Goal: Information Seeking & Learning: Learn about a topic

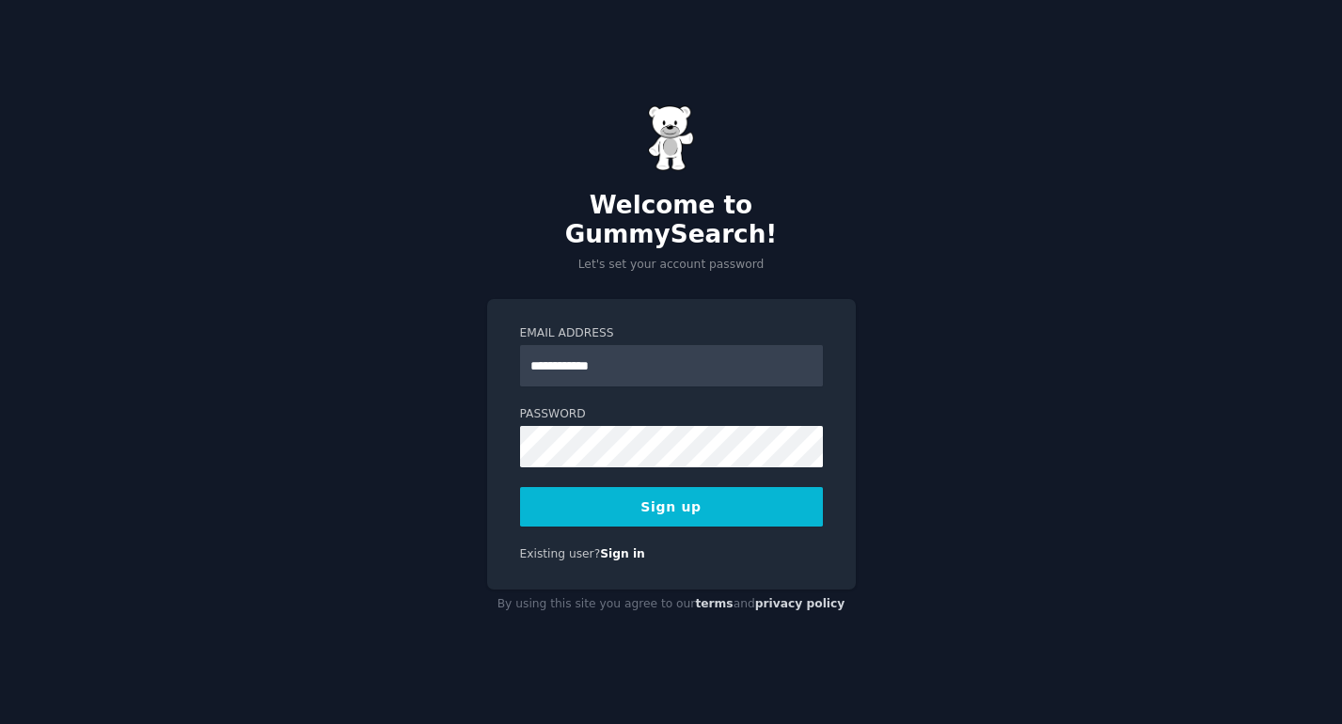
type input "**********"
click at [520, 487] on button "Sign up" at bounding box center [671, 506] width 303 height 39
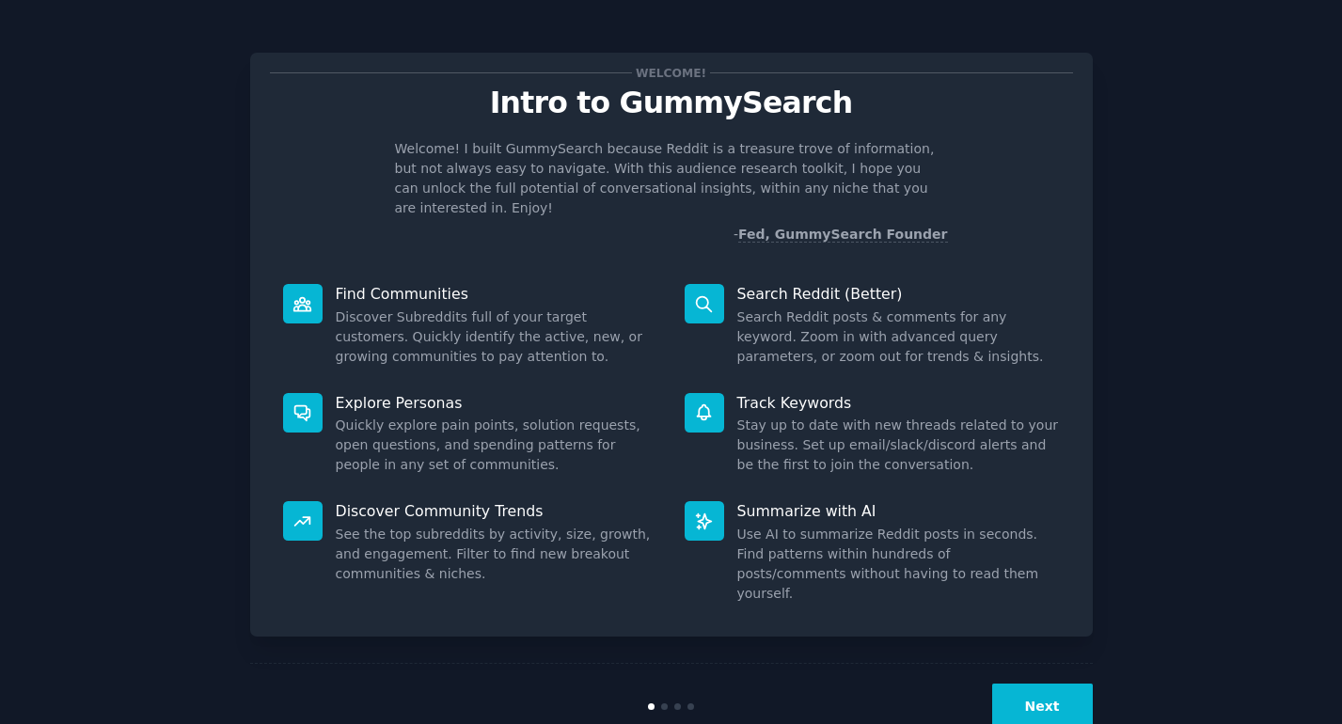
click at [1035, 685] on button "Next" at bounding box center [1042, 707] width 101 height 46
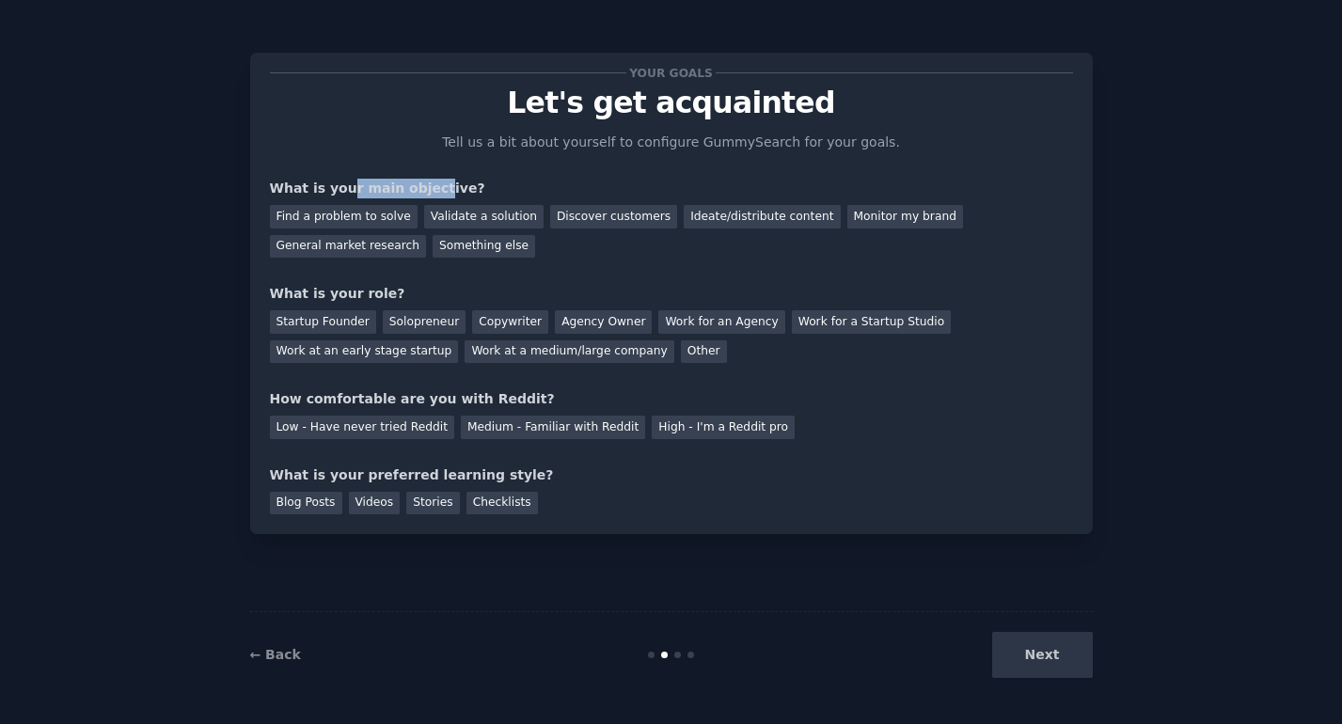
drag, startPoint x: 382, startPoint y: 185, endPoint x: 425, endPoint y: 186, distance: 43.3
click at [425, 186] on div "What is your main objective?" at bounding box center [671, 189] width 803 height 20
drag, startPoint x: 380, startPoint y: 186, endPoint x: 456, endPoint y: 185, distance: 76.2
click at [456, 185] on div "What is your main objective?" at bounding box center [671, 189] width 803 height 20
click at [580, 177] on div "Your goals Let's get acquainted Tell us a bit about yourself to configure Gummy…" at bounding box center [671, 293] width 803 height 442
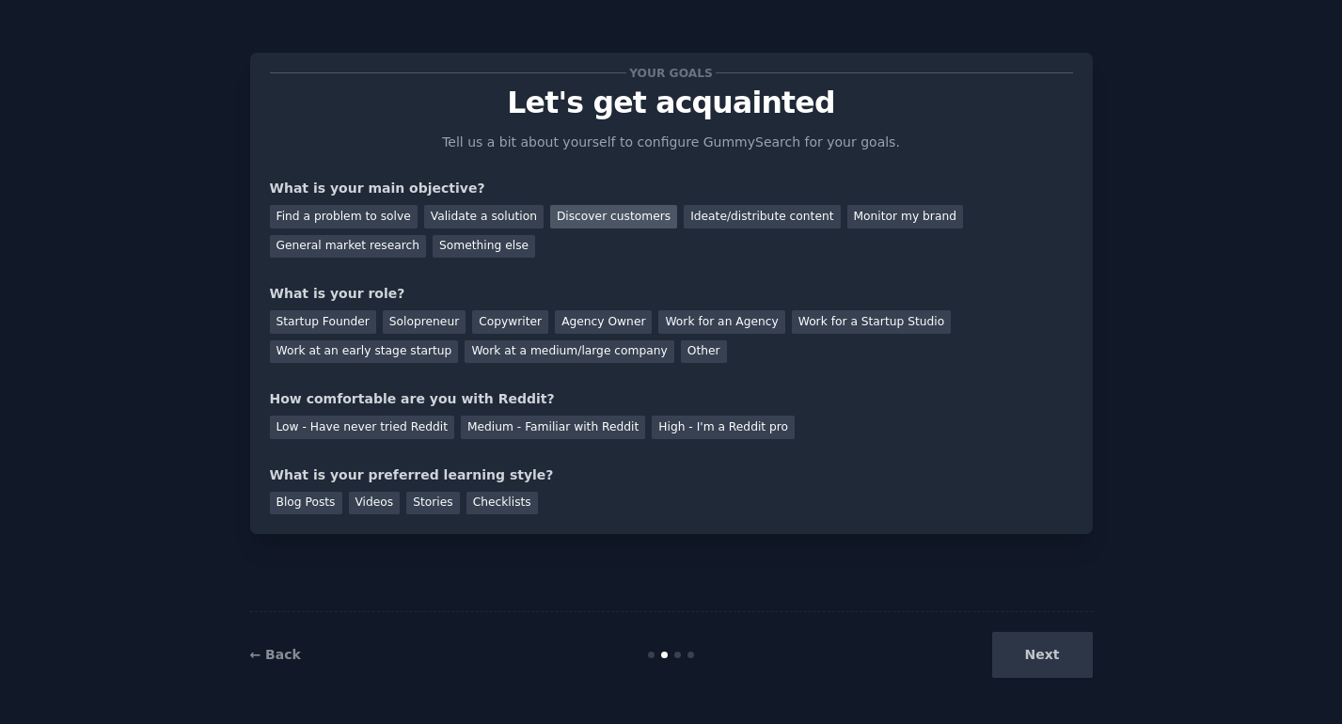
click at [604, 205] on div "Discover customers" at bounding box center [613, 217] width 127 height 24
click at [714, 212] on div "Ideate/distribute content" at bounding box center [762, 217] width 156 height 24
click at [410, 320] on div "Solopreneur" at bounding box center [424, 322] width 83 height 24
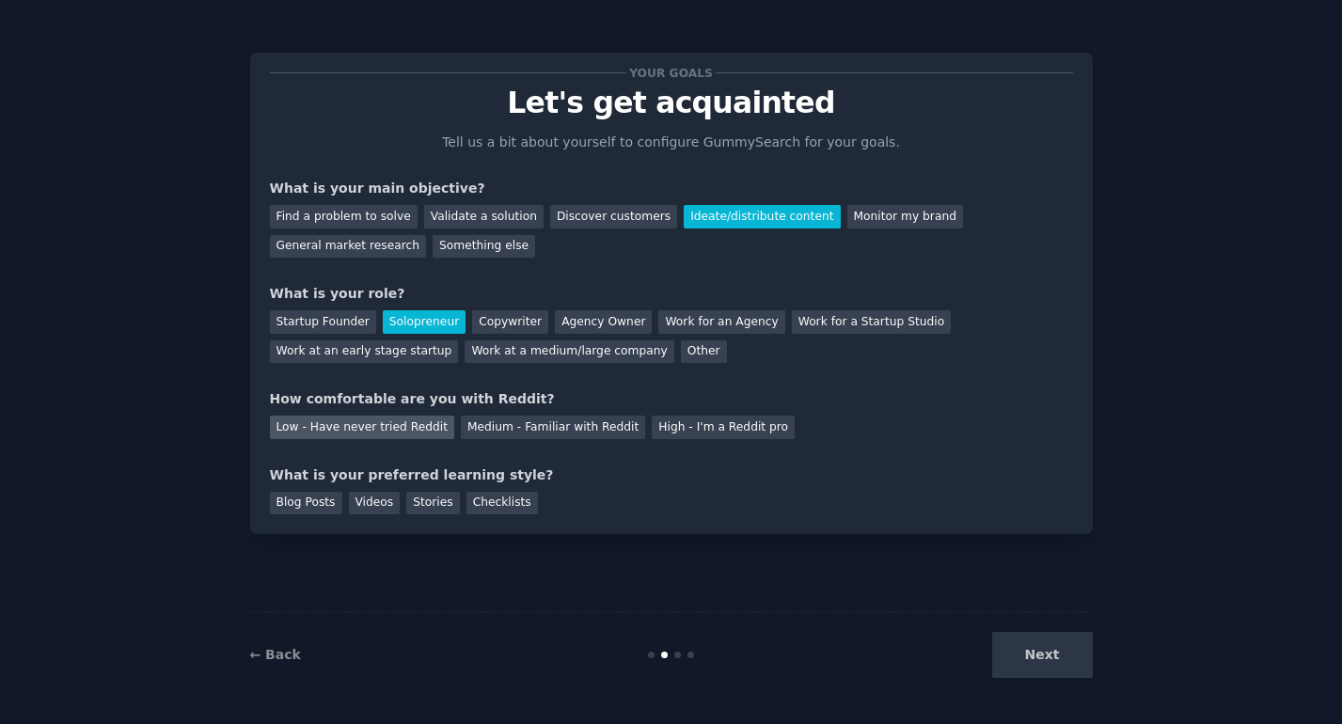
click at [369, 421] on div "Low - Have never tried Reddit" at bounding box center [362, 428] width 184 height 24
click at [353, 508] on div "Videos" at bounding box center [375, 504] width 52 height 24
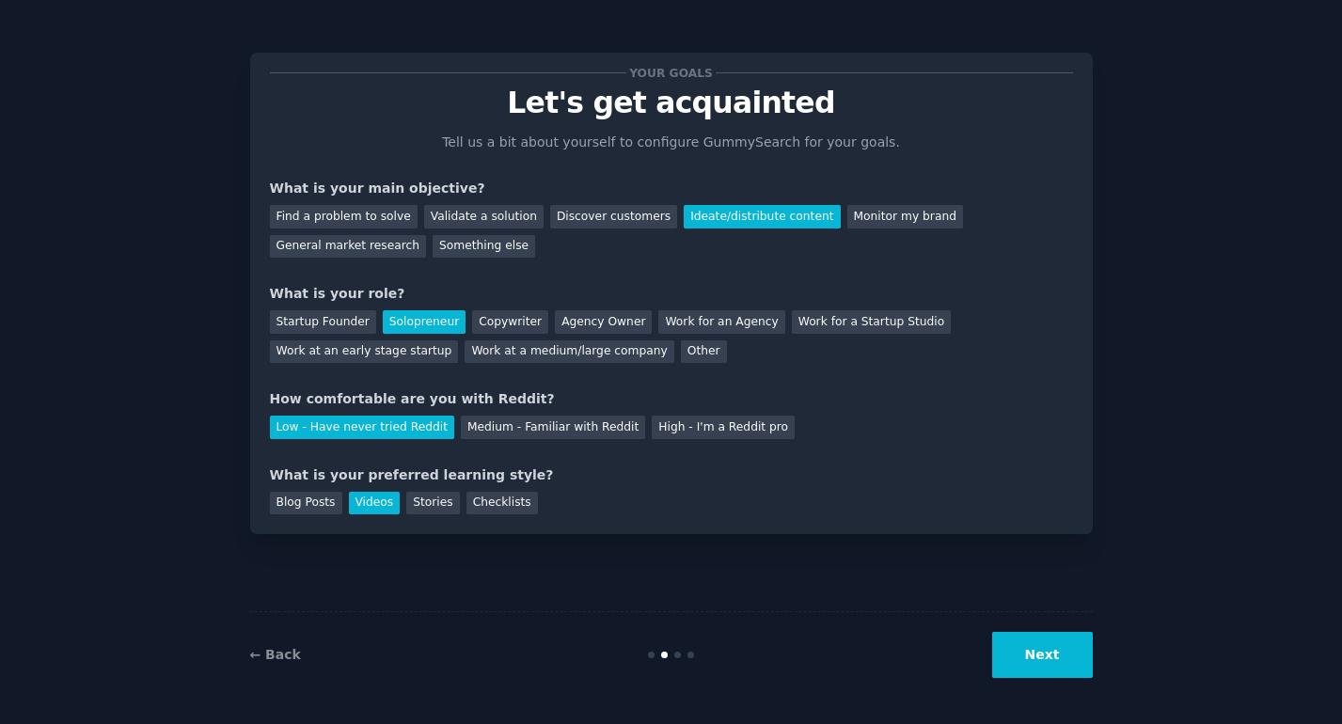
click at [1025, 646] on button "Next" at bounding box center [1042, 655] width 101 height 46
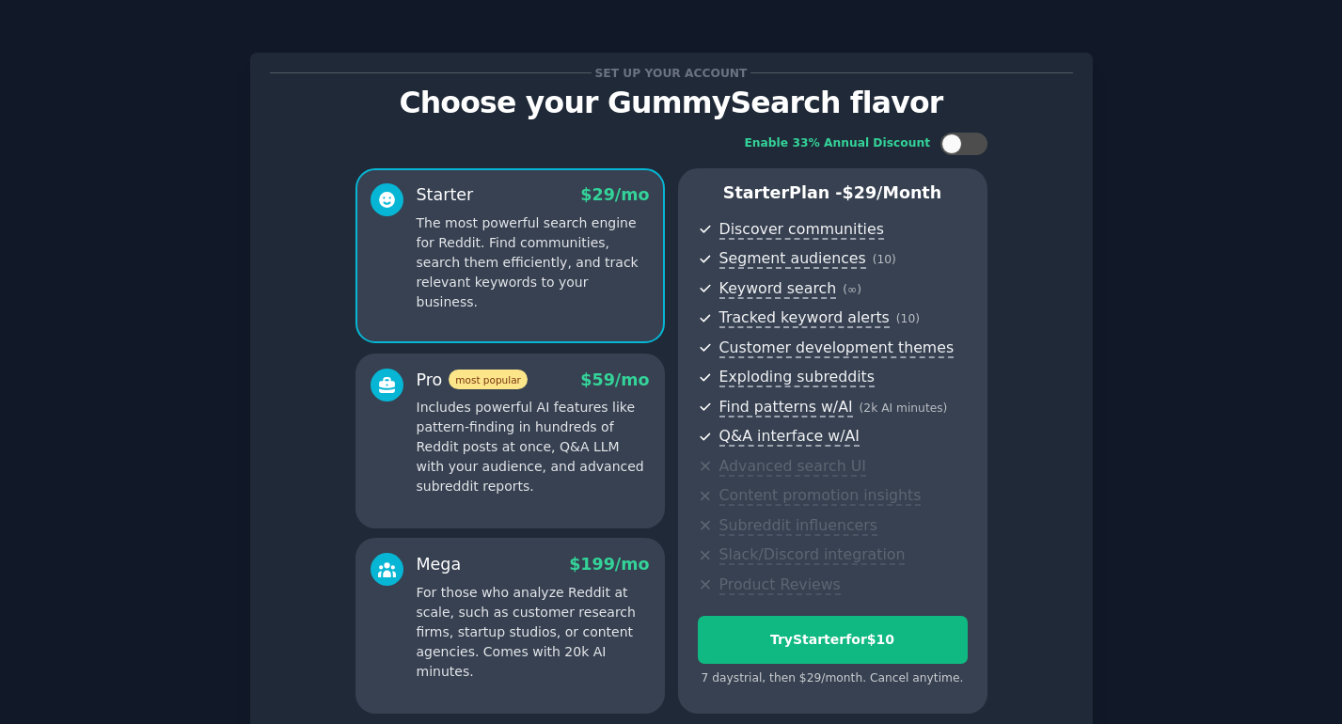
scroll to position [168, 0]
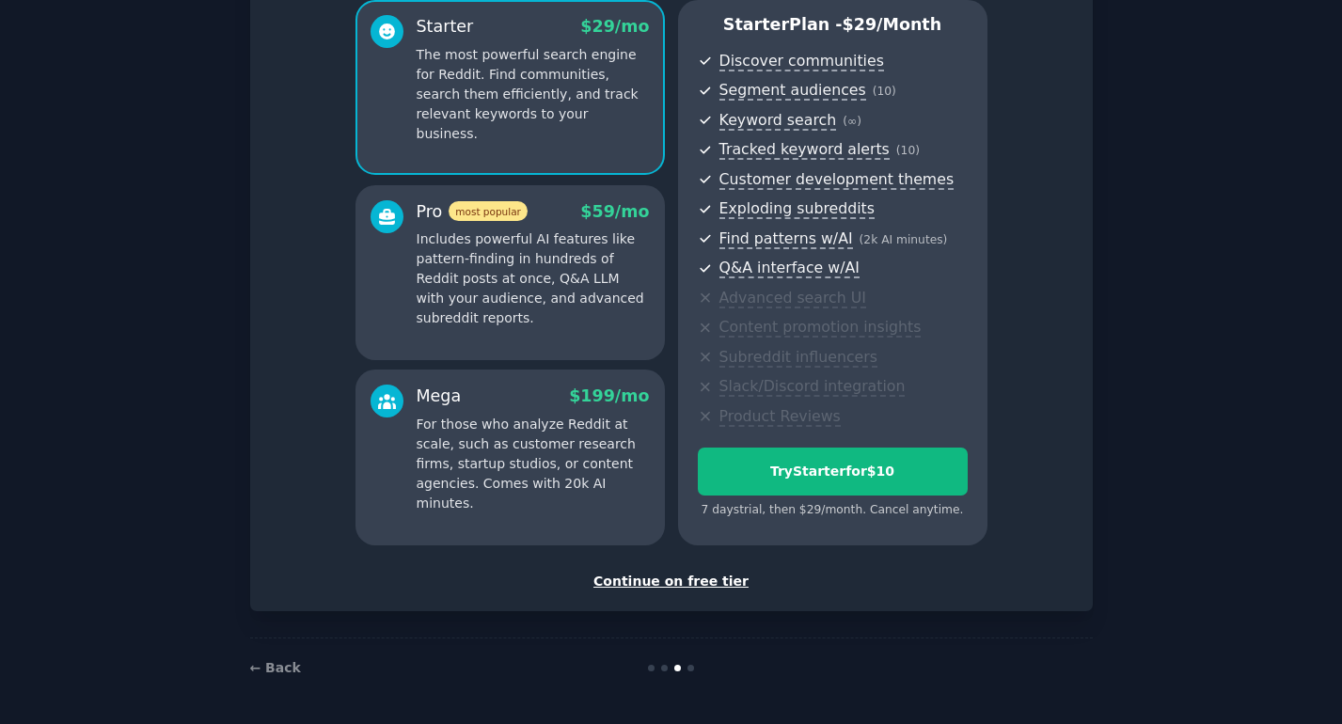
click at [722, 585] on div "Continue on free tier" at bounding box center [671, 582] width 803 height 20
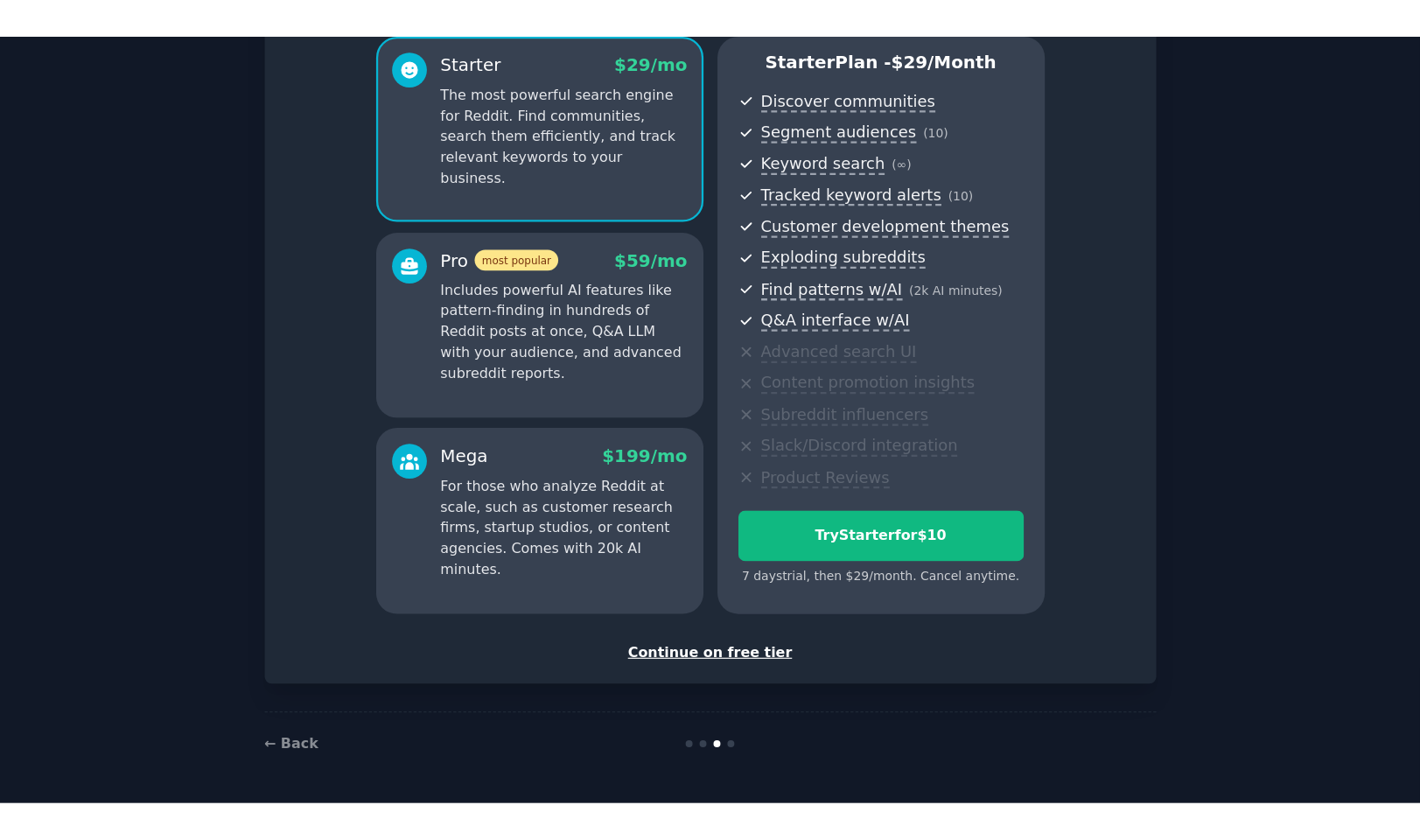
scroll to position [7, 0]
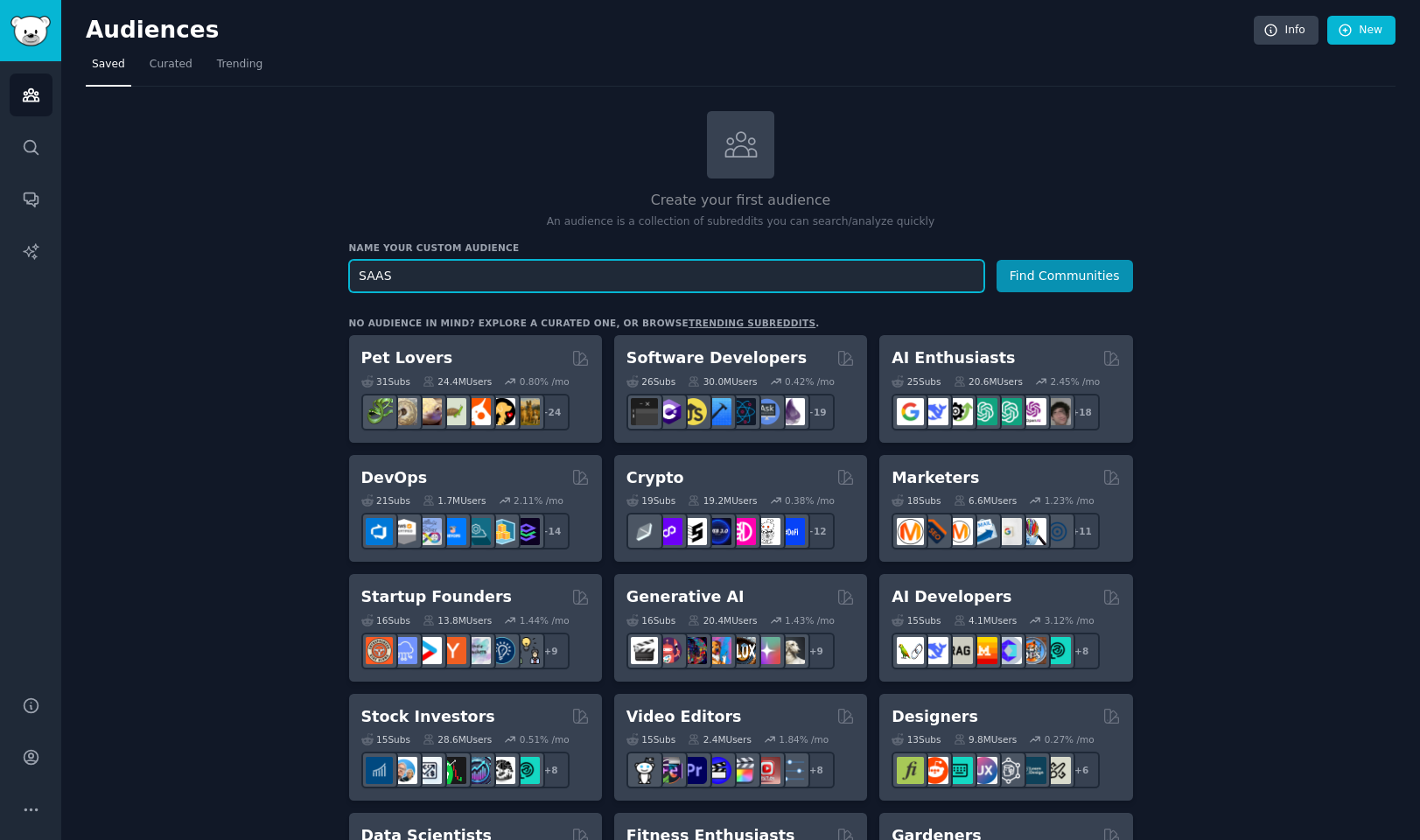
type input "SAAS"
click at [997, 260] on button "Find Communities" at bounding box center [1065, 275] width 137 height 33
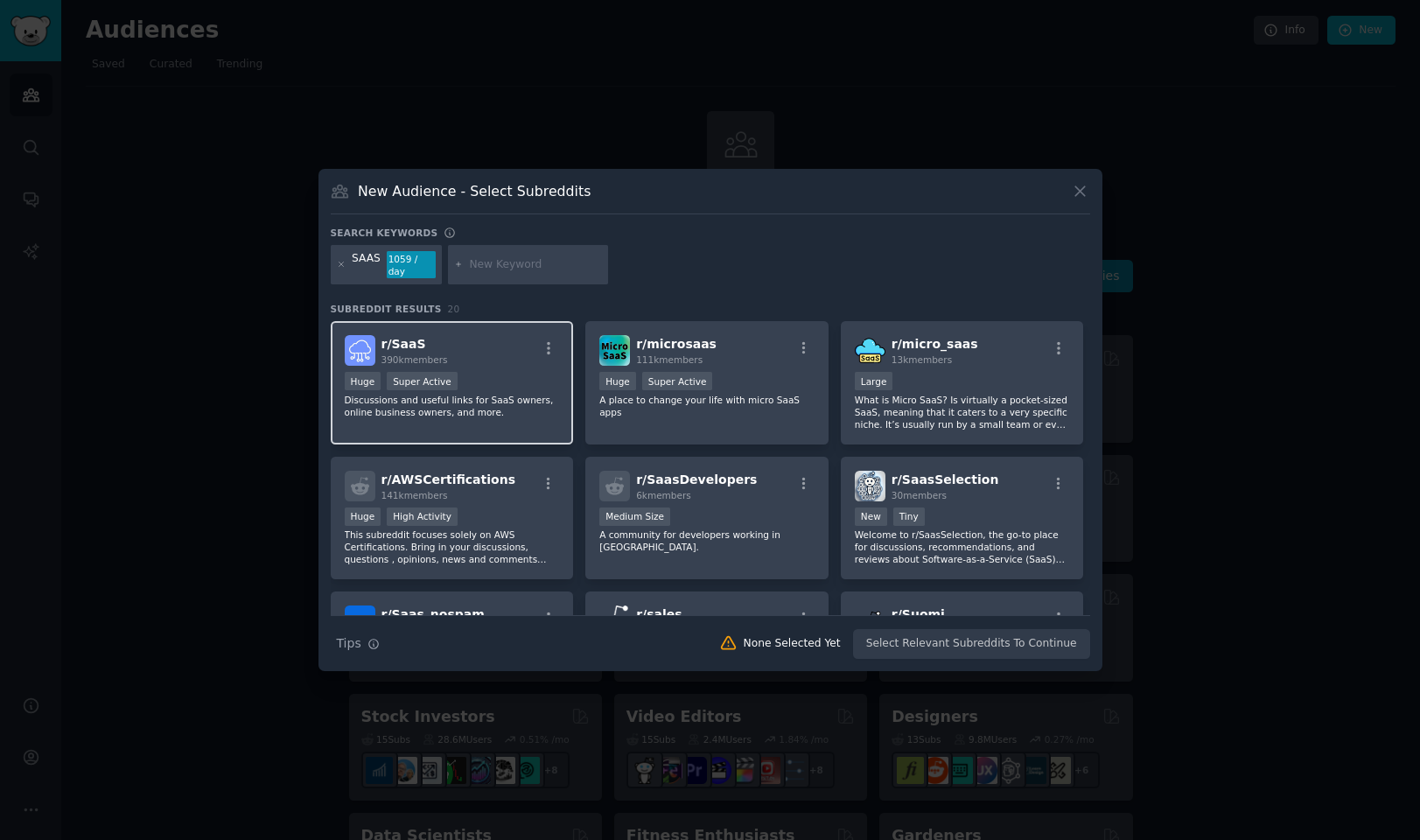
click at [509, 350] on div "r/ SaaS 390k members" at bounding box center [451, 350] width 215 height 31
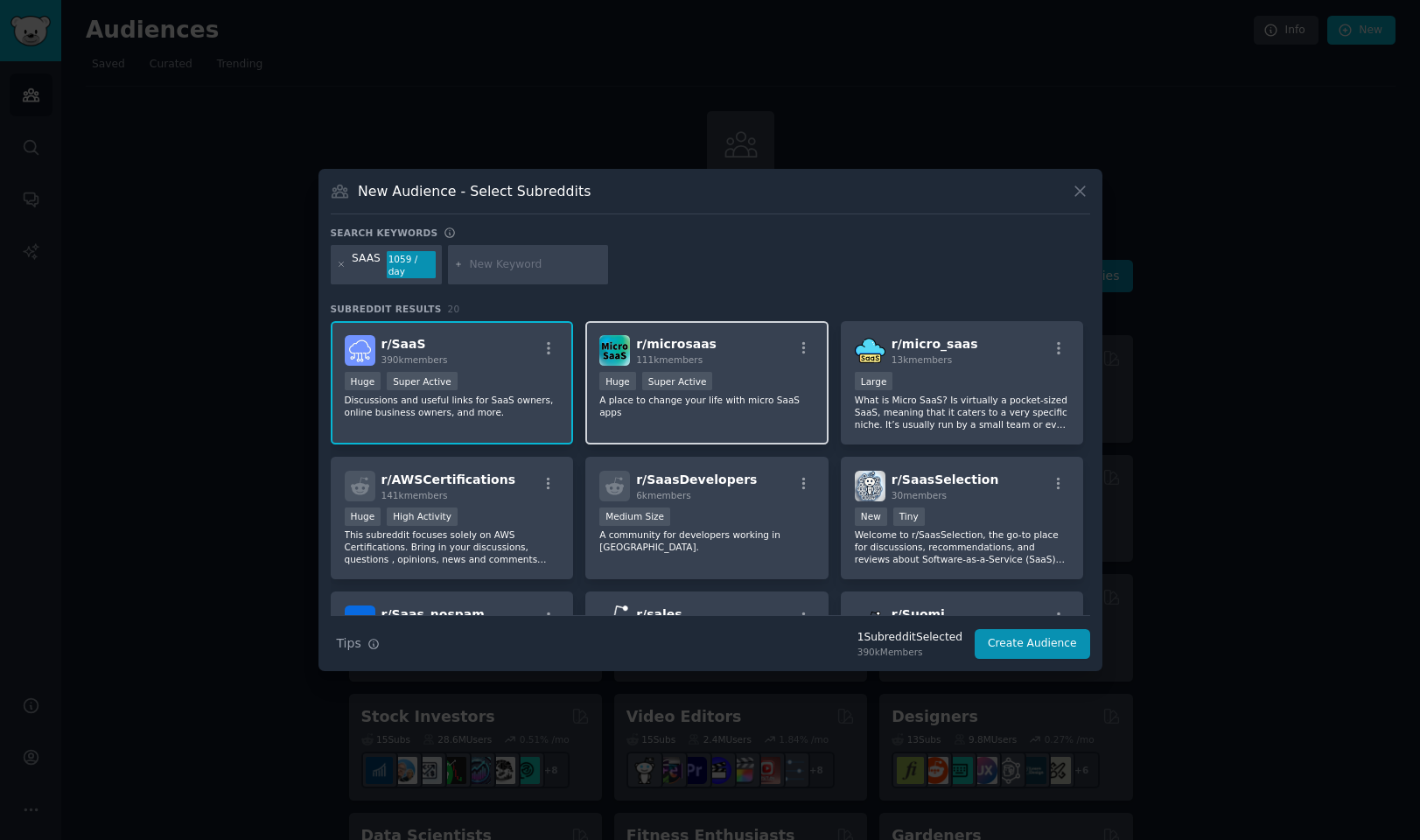
click at [773, 399] on p "A place to change your life with micro SaaS apps" at bounding box center [706, 406] width 215 height 24
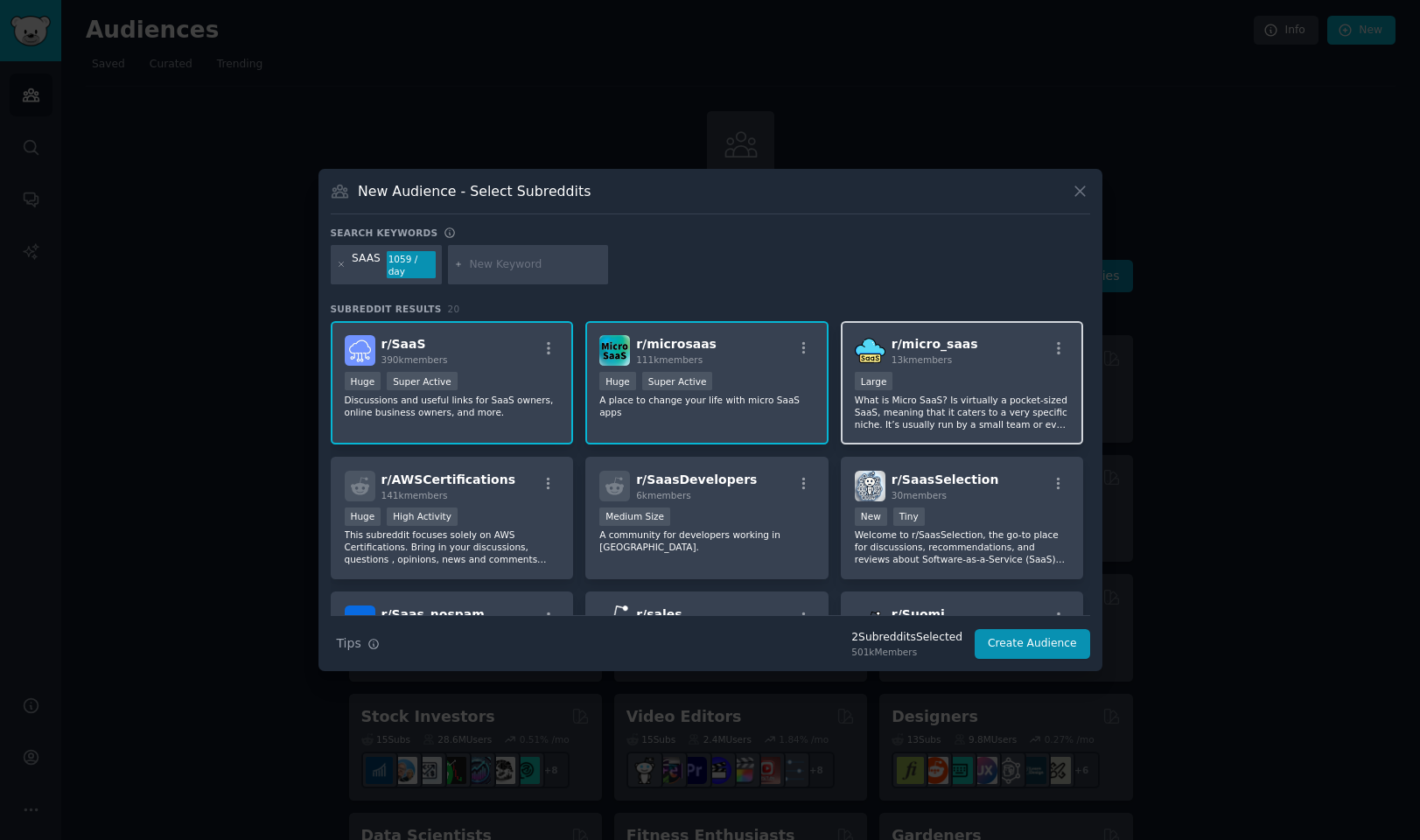
click at [999, 393] on p "What is Micro SaaS? Is virtually a pocket-sized SaaS, meaning that it caters to…" at bounding box center [962, 411] width 215 height 36
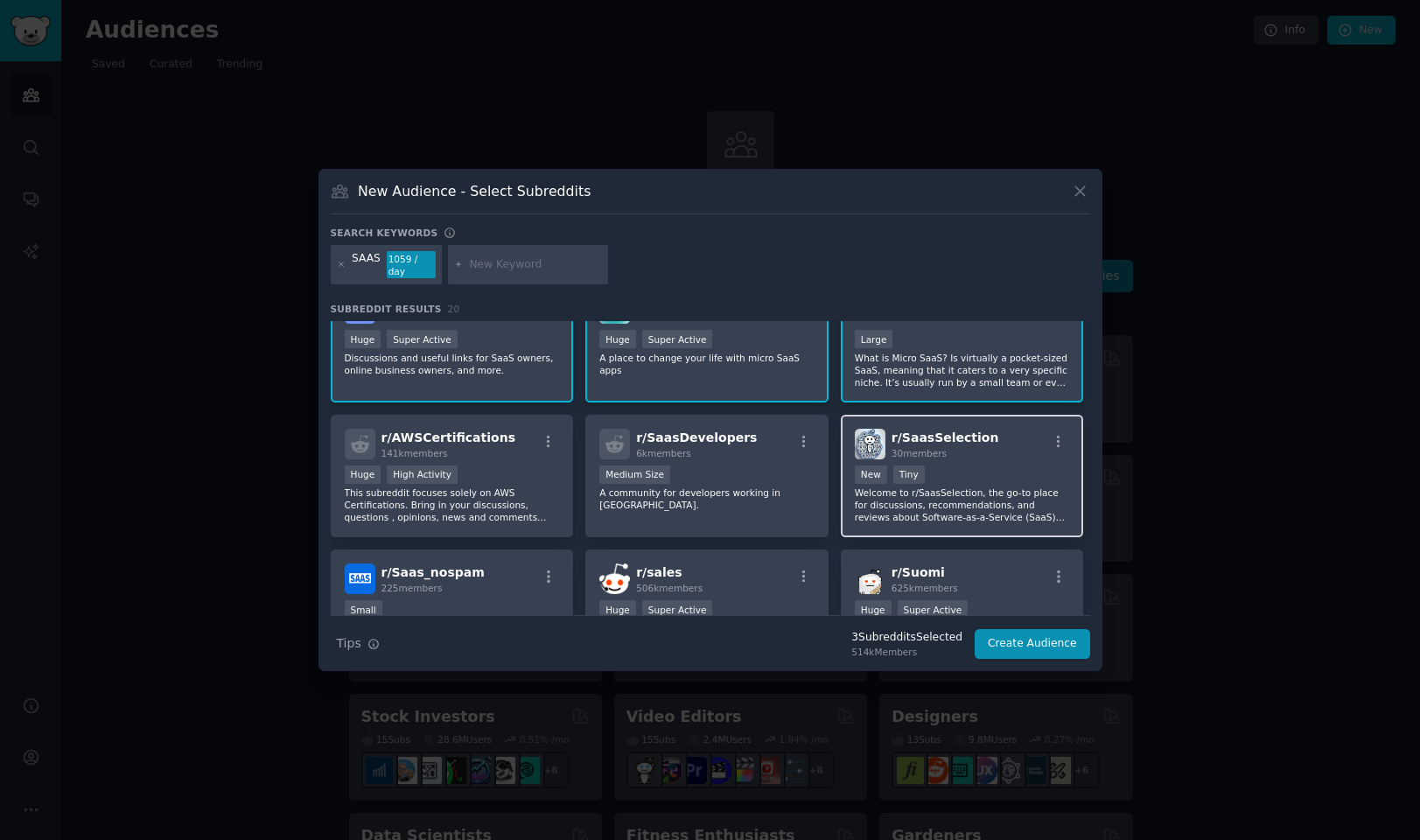
click at [1002, 497] on p "Welcome to r/SaasSelection, the go-to place for discussions, recommendations, a…" at bounding box center [962, 504] width 215 height 36
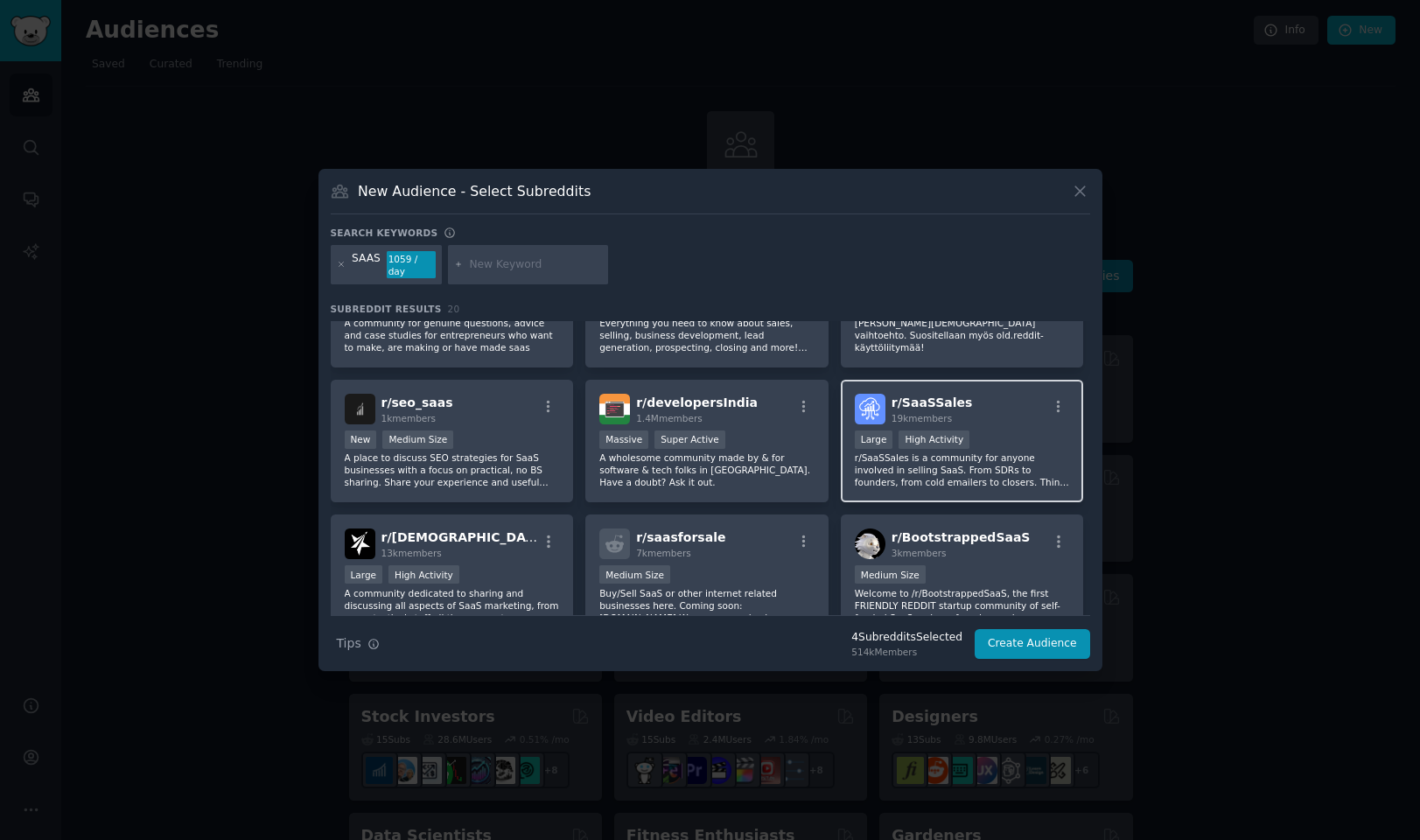
scroll to position [422, 0]
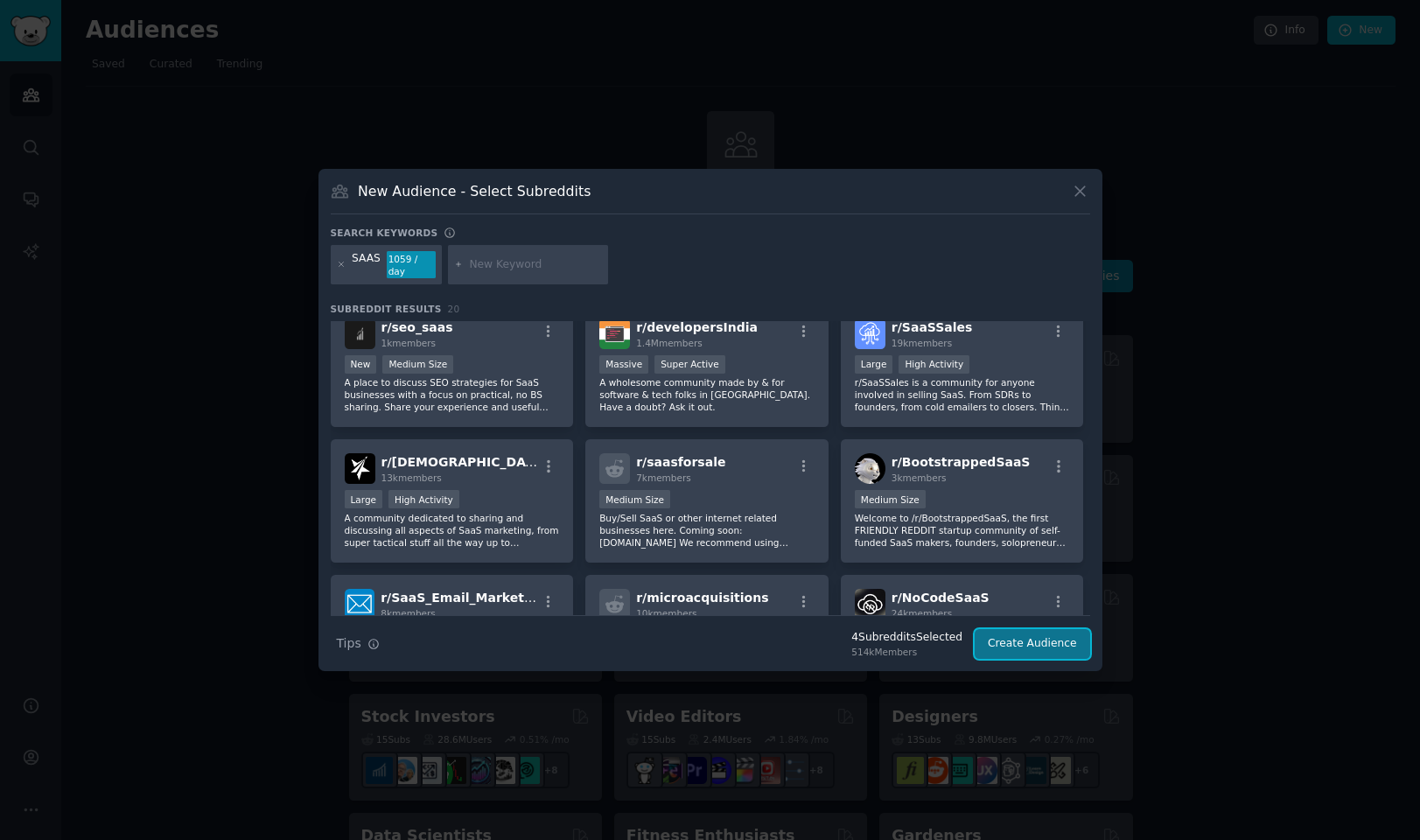
click at [1039, 637] on button "Create Audience" at bounding box center [1032, 644] width 115 height 30
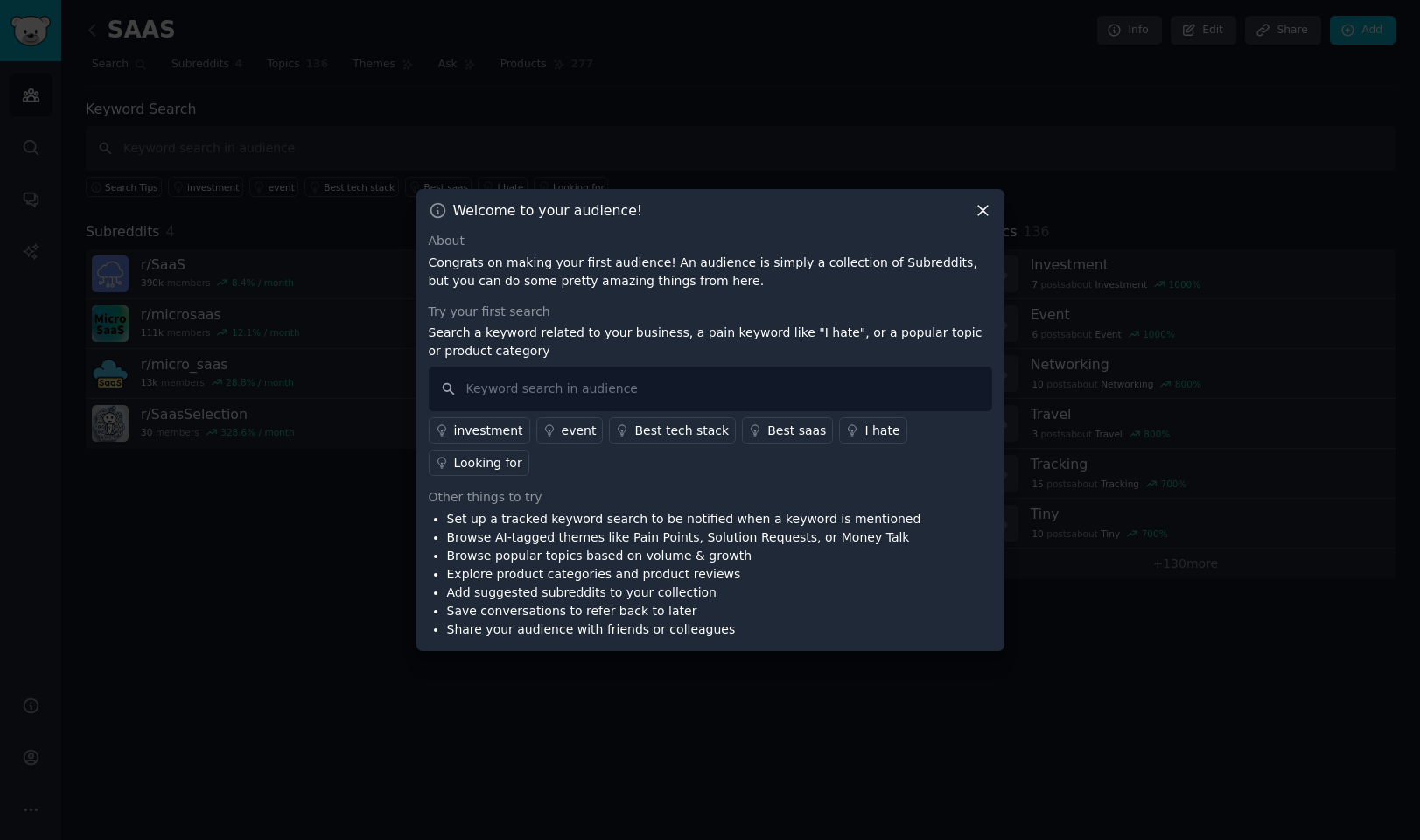
click at [981, 220] on icon at bounding box center [983, 210] width 19 height 19
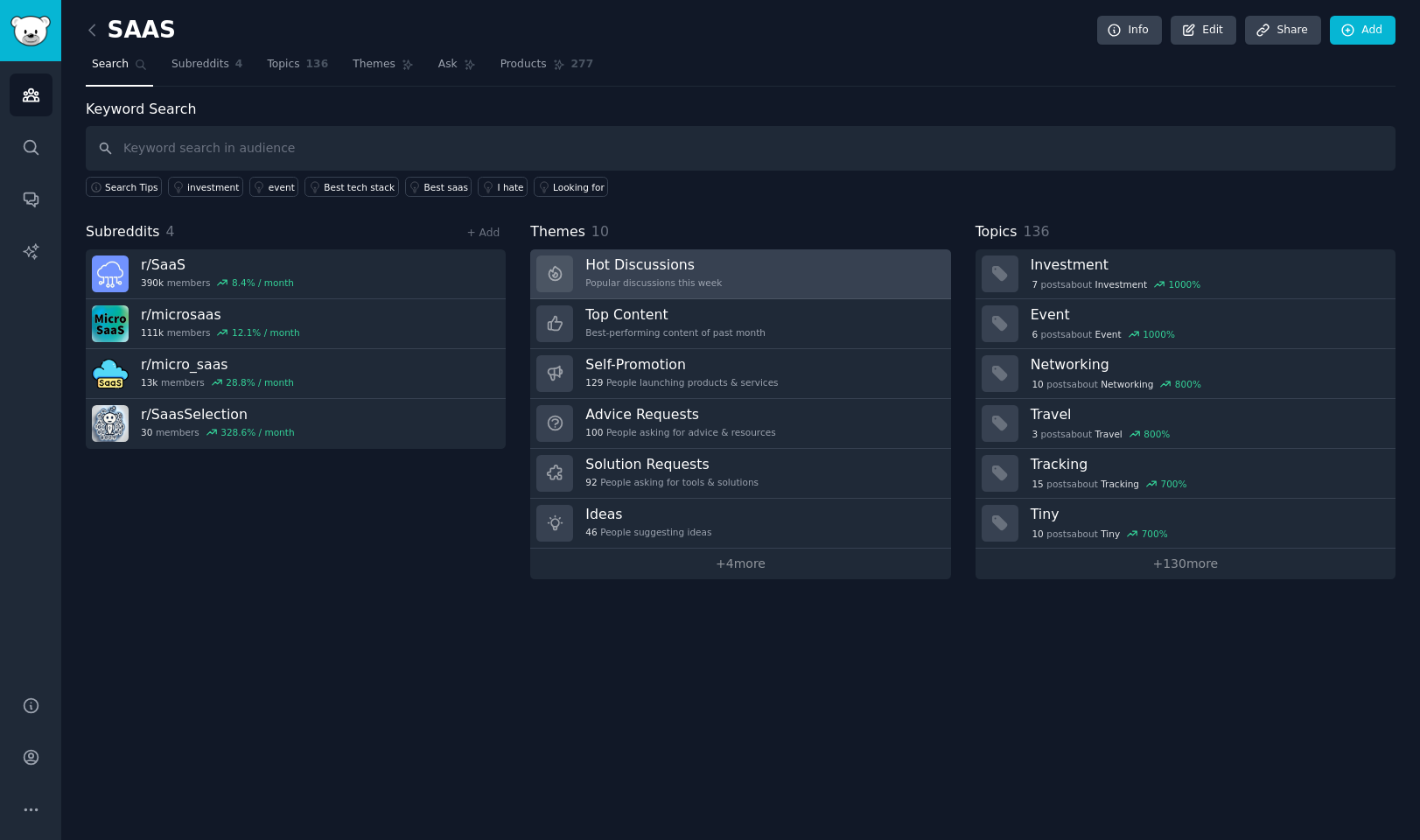
click at [774, 285] on link "Hot Discussions Popular discussions this week" at bounding box center [740, 274] width 420 height 50
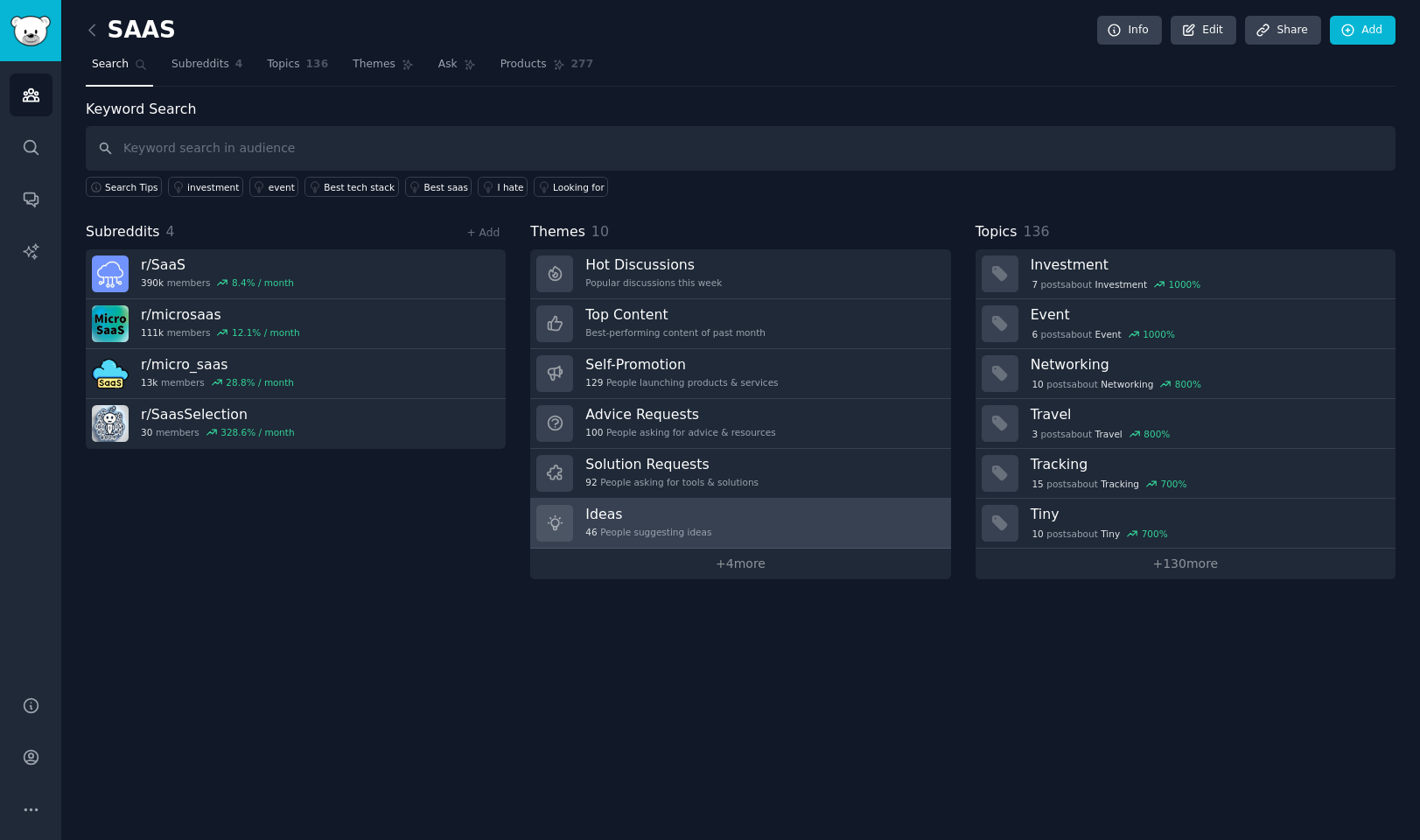
click at [666, 512] on h3 "Ideas" at bounding box center [648, 514] width 126 height 19
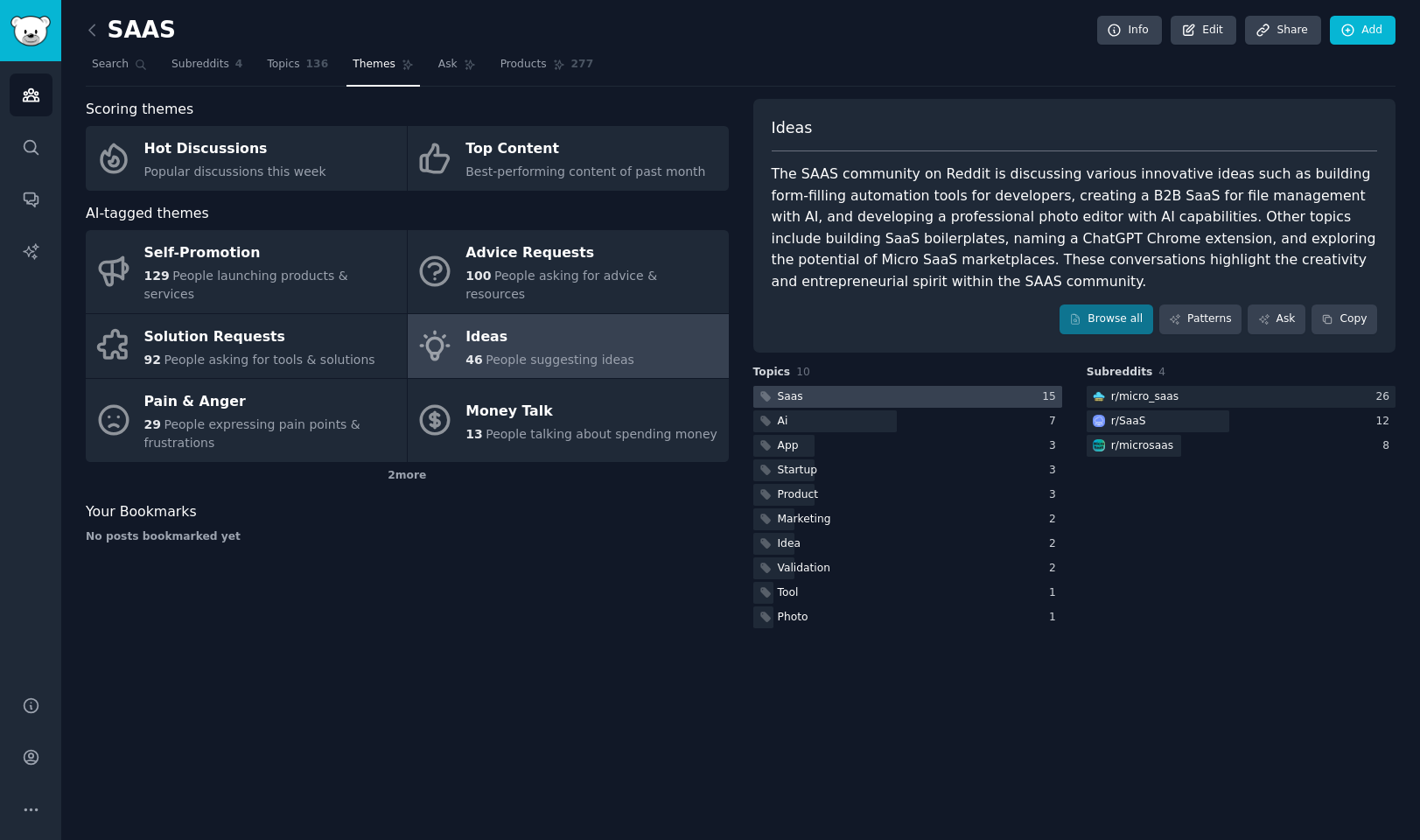
click at [971, 391] on div at bounding box center [908, 397] width 309 height 22
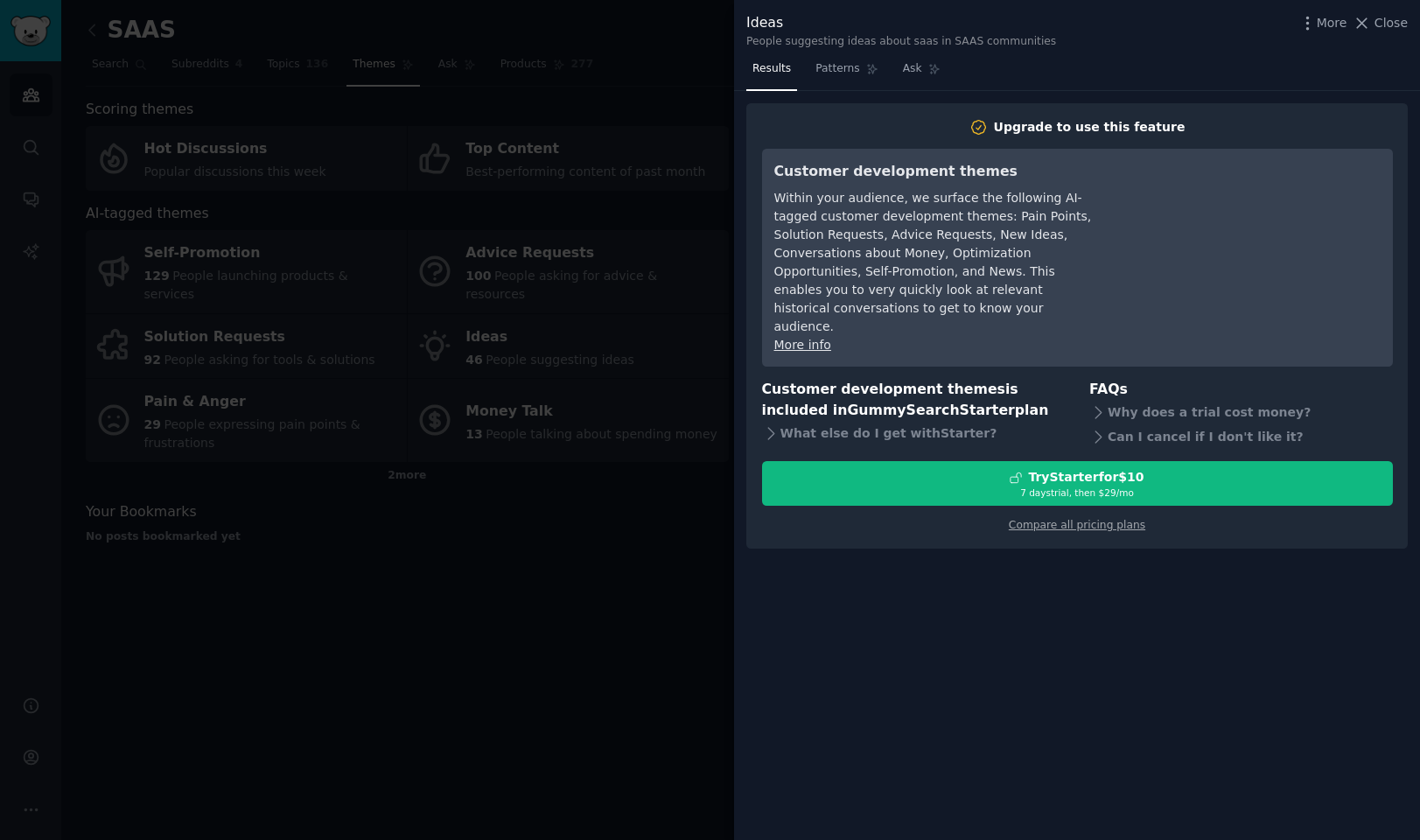
click at [630, 566] on div at bounding box center [710, 420] width 1420 height 840
